Goal: Use online tool/utility: Utilize a website feature to perform a specific function

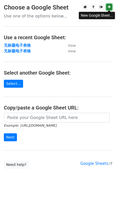
click at [111, 7] on link at bounding box center [109, 7] width 6 height 6
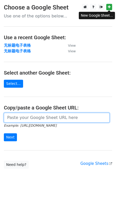
click at [34, 119] on input "url" at bounding box center [57, 118] width 106 height 10
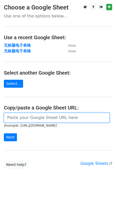
paste input "[URL][DOMAIN_NAME]"
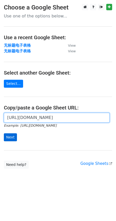
type input "[URL][DOMAIN_NAME]"
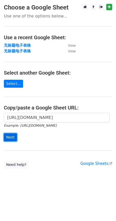
click at [14, 137] on input "Next" at bounding box center [10, 137] width 13 height 8
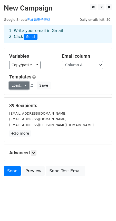
click at [25, 86] on link "Load..." at bounding box center [19, 85] width 20 height 8
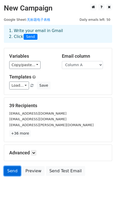
click at [12, 170] on link "Send" at bounding box center [12, 171] width 17 height 10
